Goal: Find specific page/section: Find specific page/section

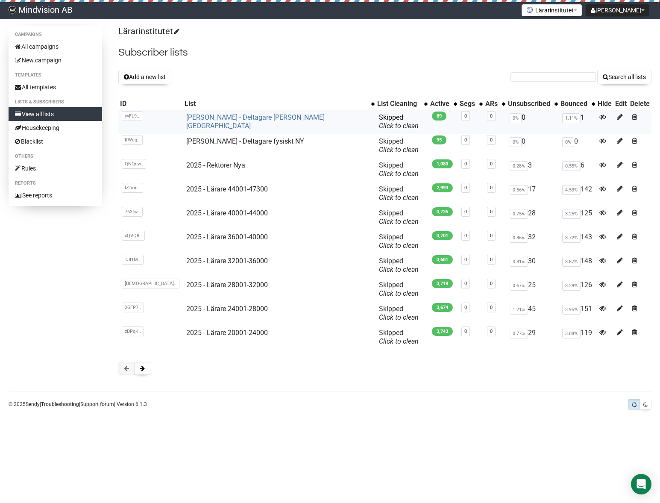
click at [215, 116] on link "[PERSON_NAME] - Deltagare [PERSON_NAME] [GEOGRAPHIC_DATA]" at bounding box center [255, 121] width 138 height 17
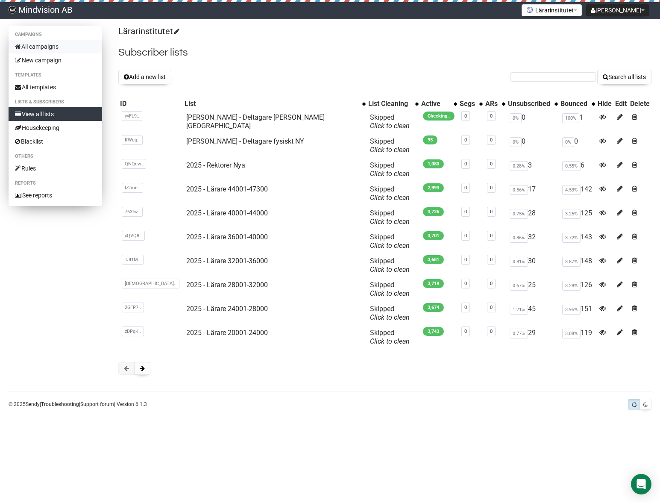
click at [41, 44] on link "All campaigns" at bounding box center [56, 47] width 94 height 14
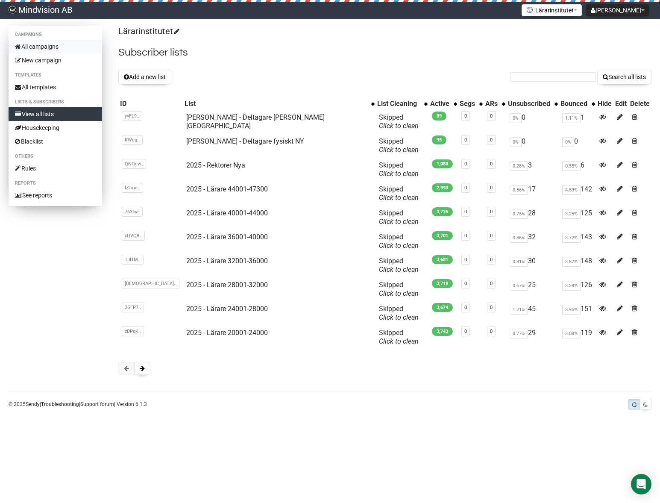
click at [41, 47] on link "All campaigns" at bounding box center [56, 47] width 94 height 14
